Goal: Task Accomplishment & Management: Use online tool/utility

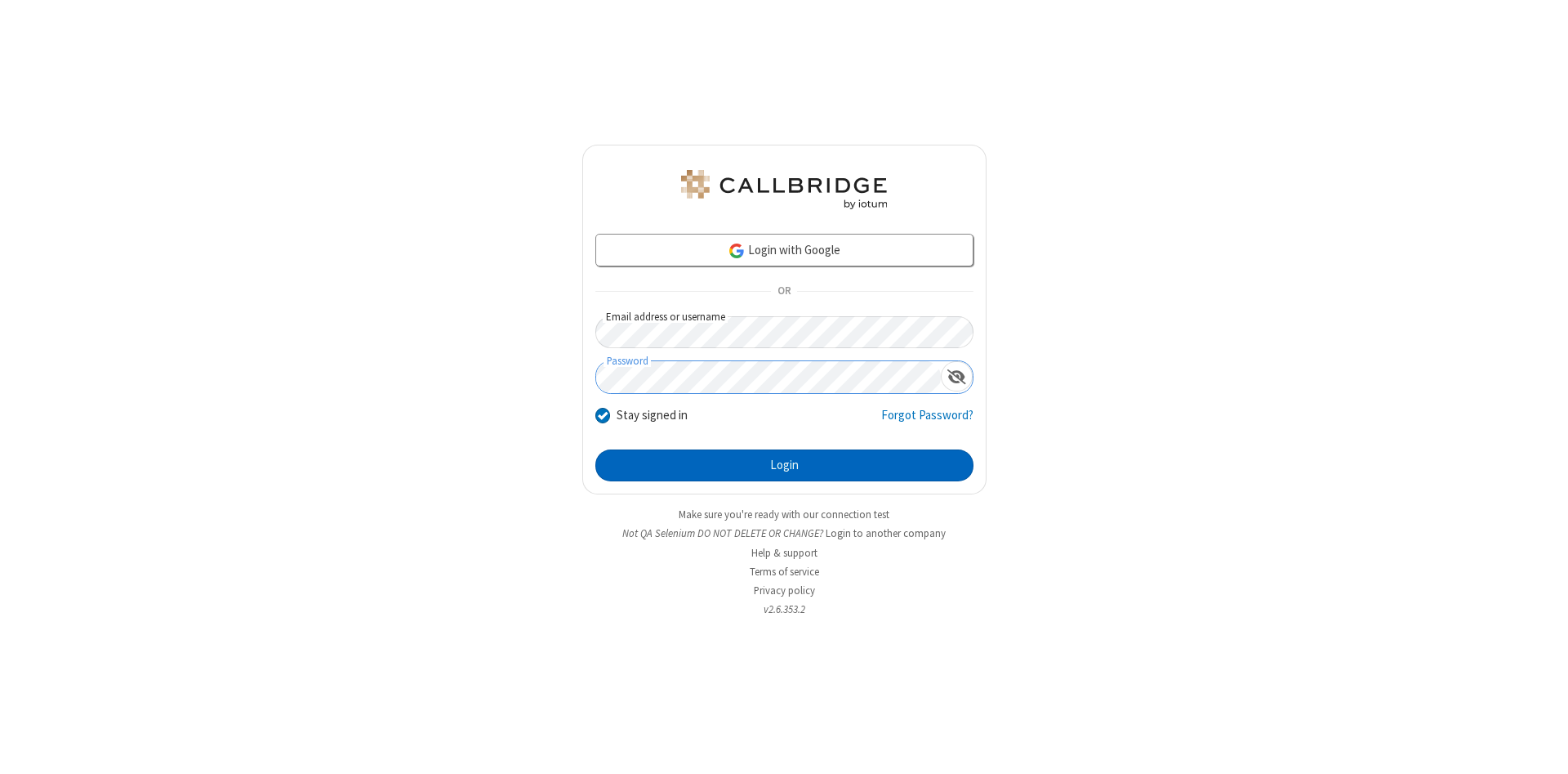
click at [784, 465] on button "Login" at bounding box center [784, 465] width 378 height 33
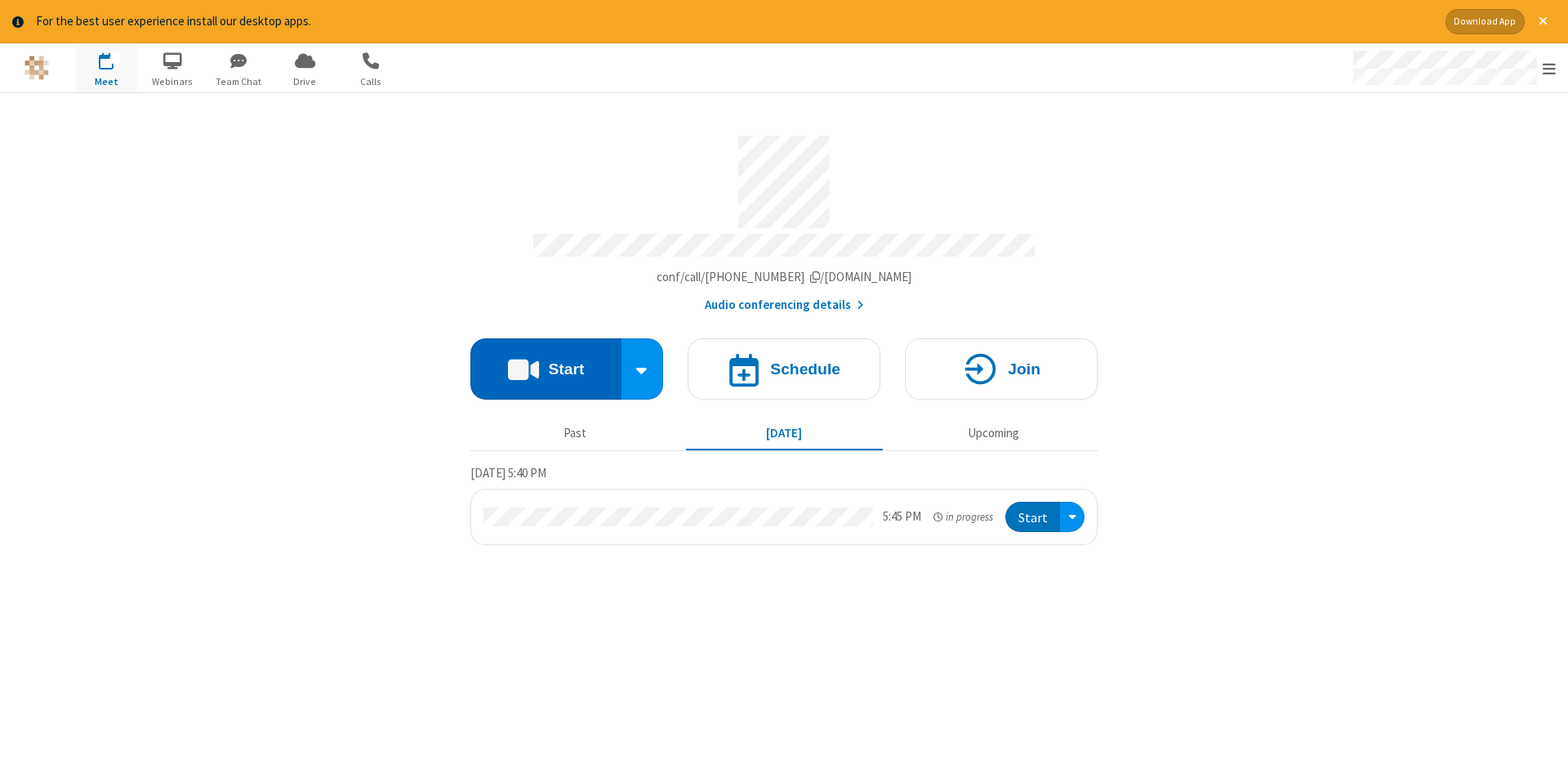
click at [545, 362] on button "Start" at bounding box center [545, 368] width 151 height 61
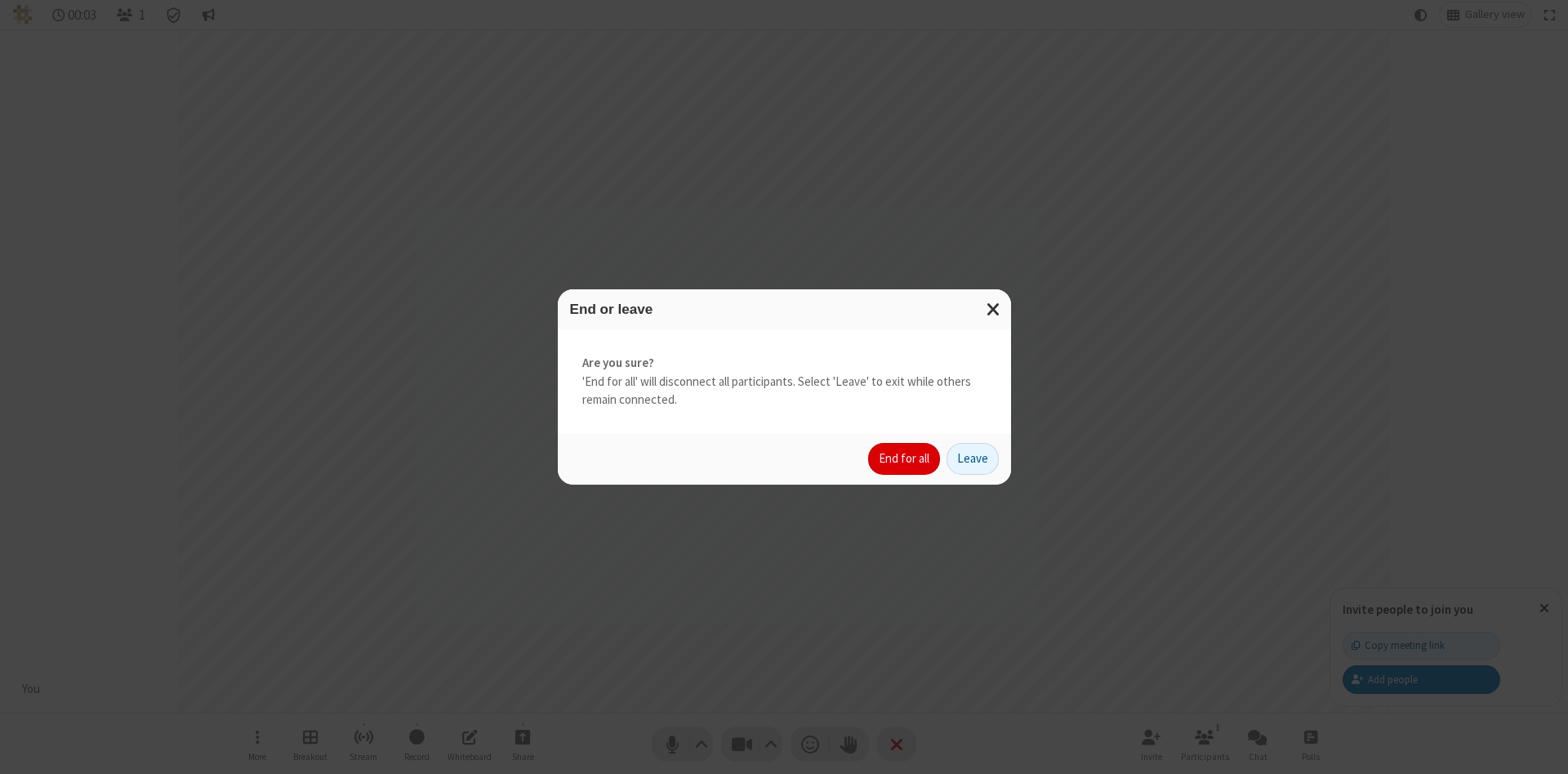
click at [905, 458] on button "End for all" at bounding box center [904, 459] width 72 height 33
